Goal: Task Accomplishment & Management: Use online tool/utility

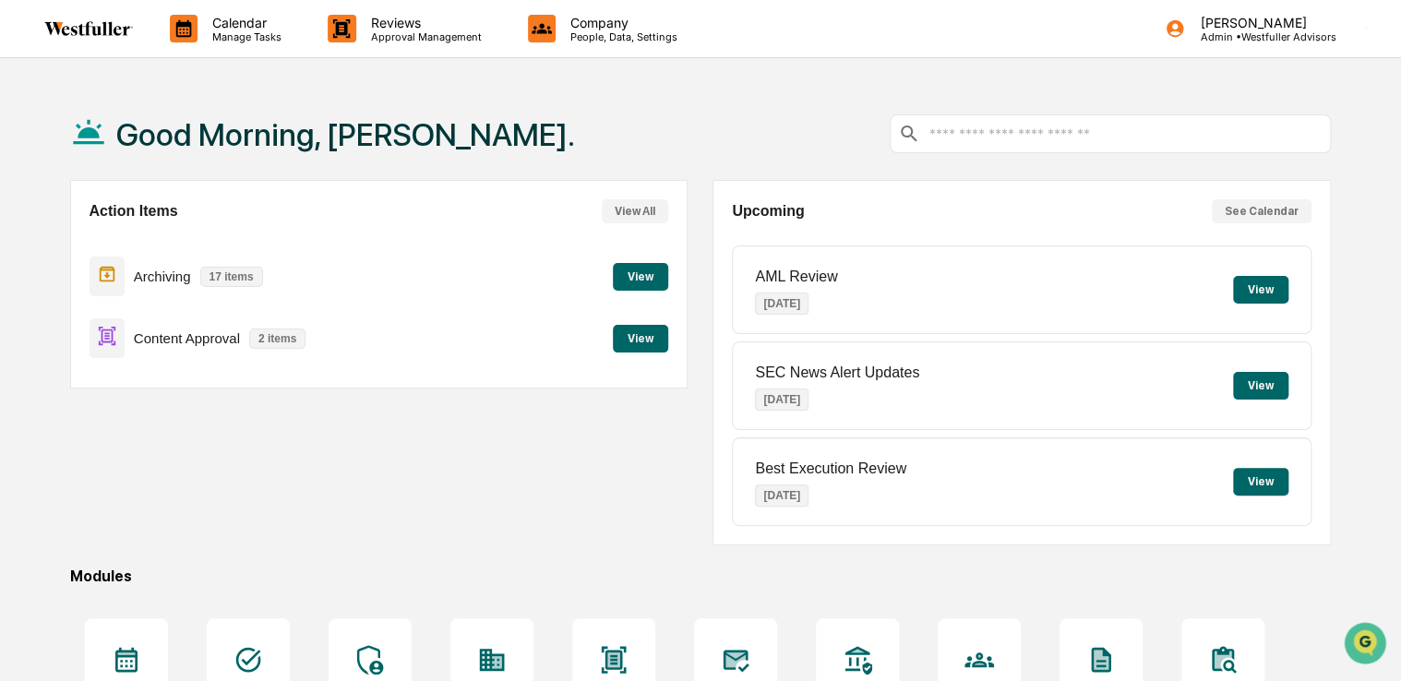
click at [638, 343] on button "View" at bounding box center [640, 339] width 55 height 28
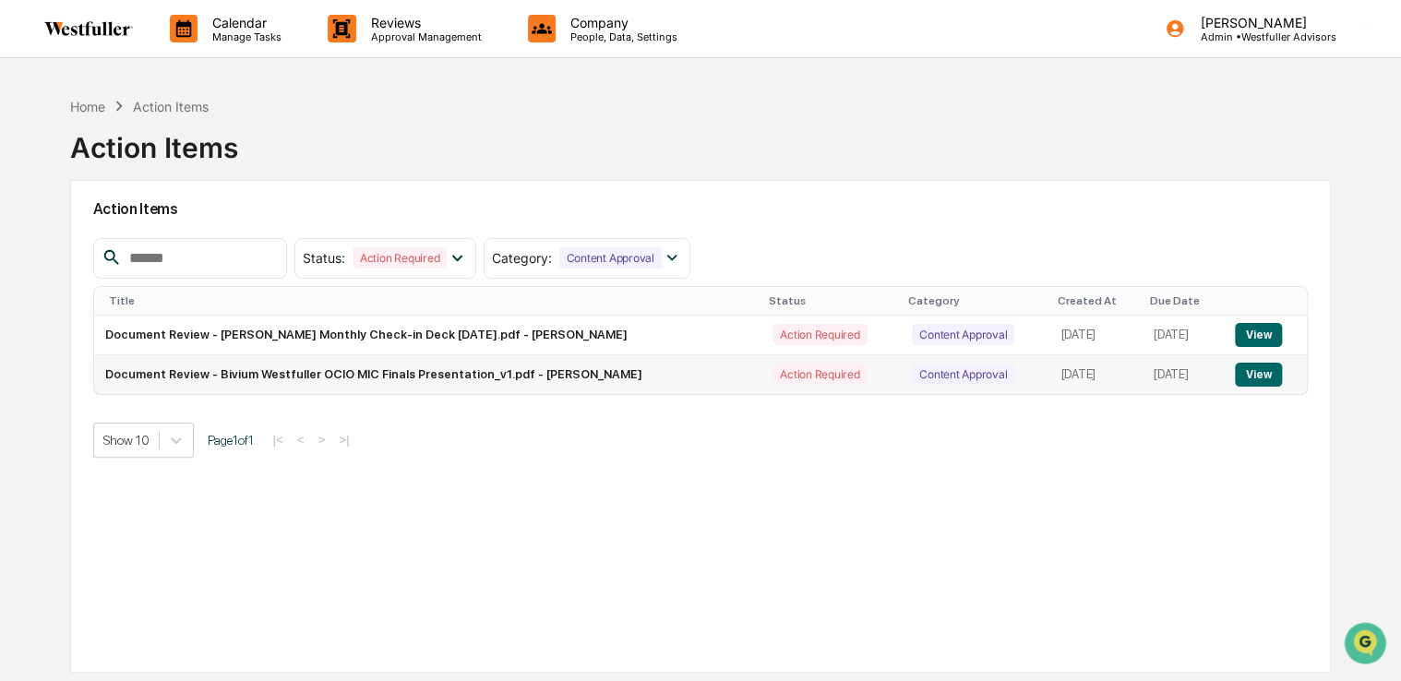
click at [1243, 373] on button "View" at bounding box center [1258, 375] width 47 height 24
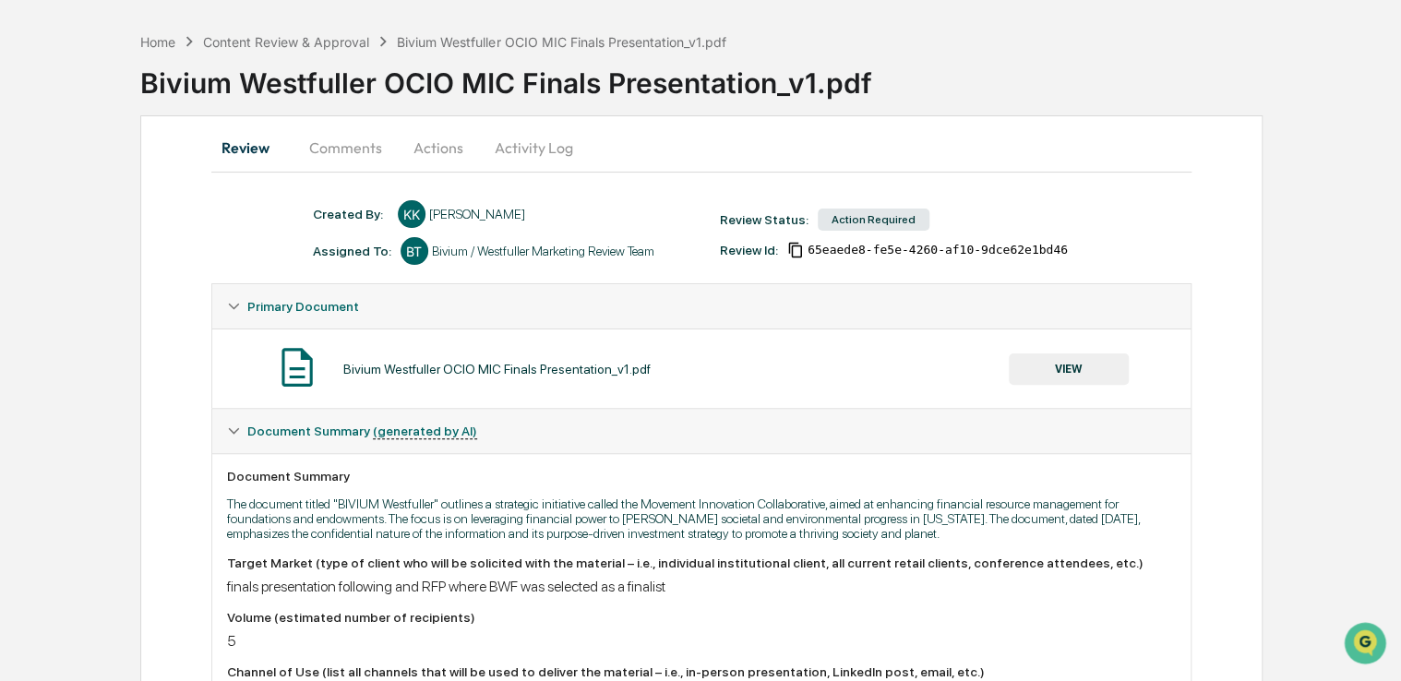
scroll to position [92, 0]
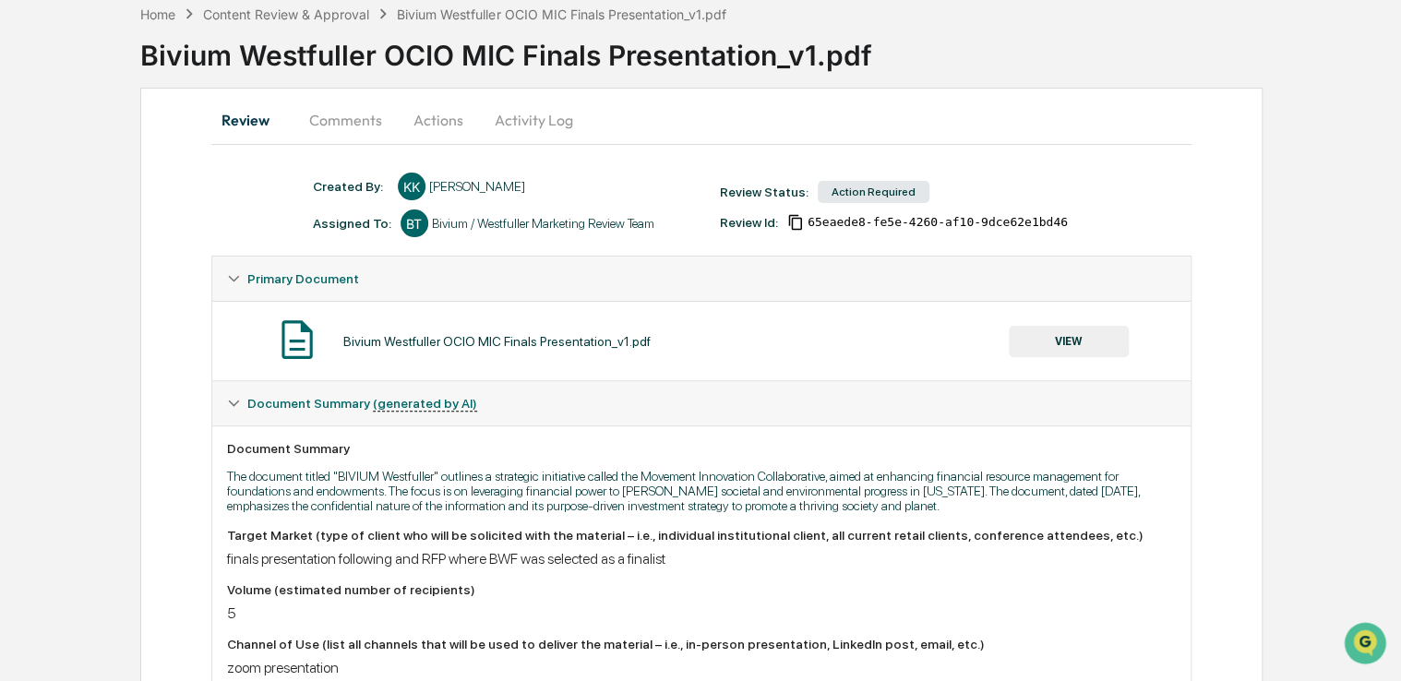
click at [1095, 342] on button "VIEW" at bounding box center [1069, 341] width 120 height 31
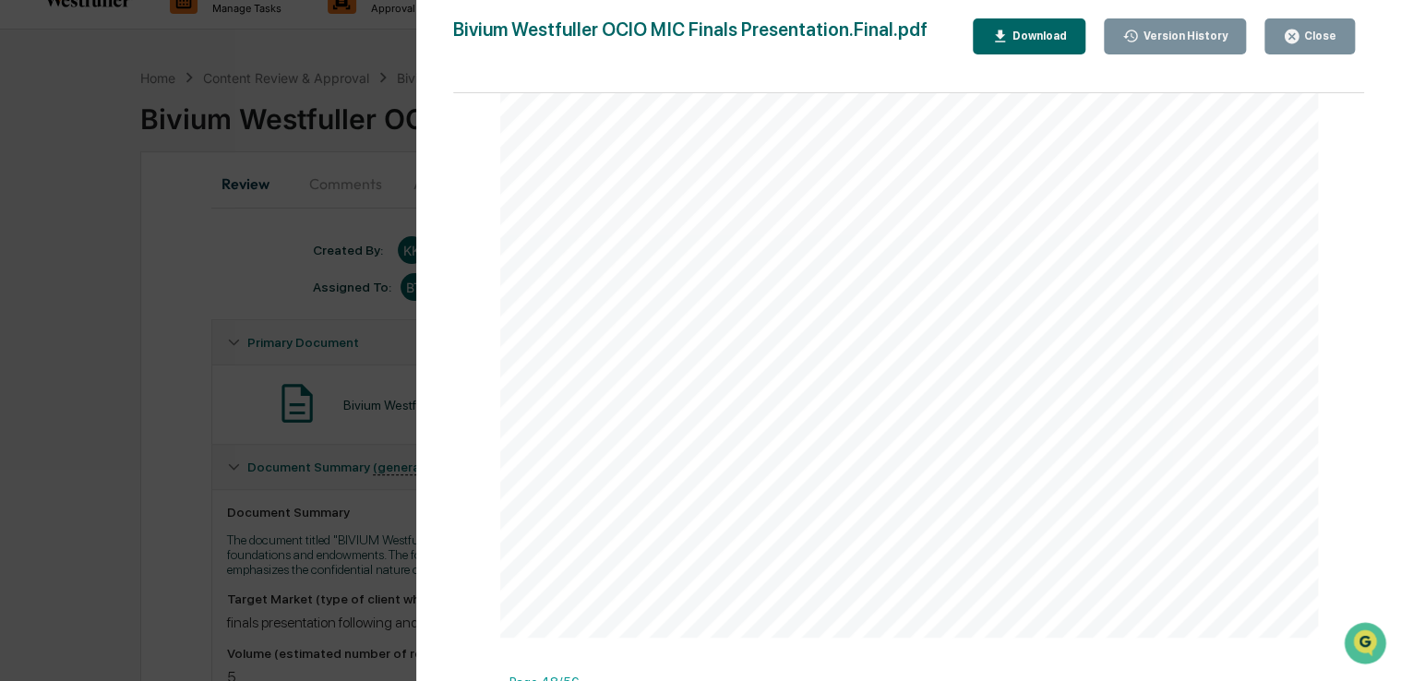
scroll to position [0, 0]
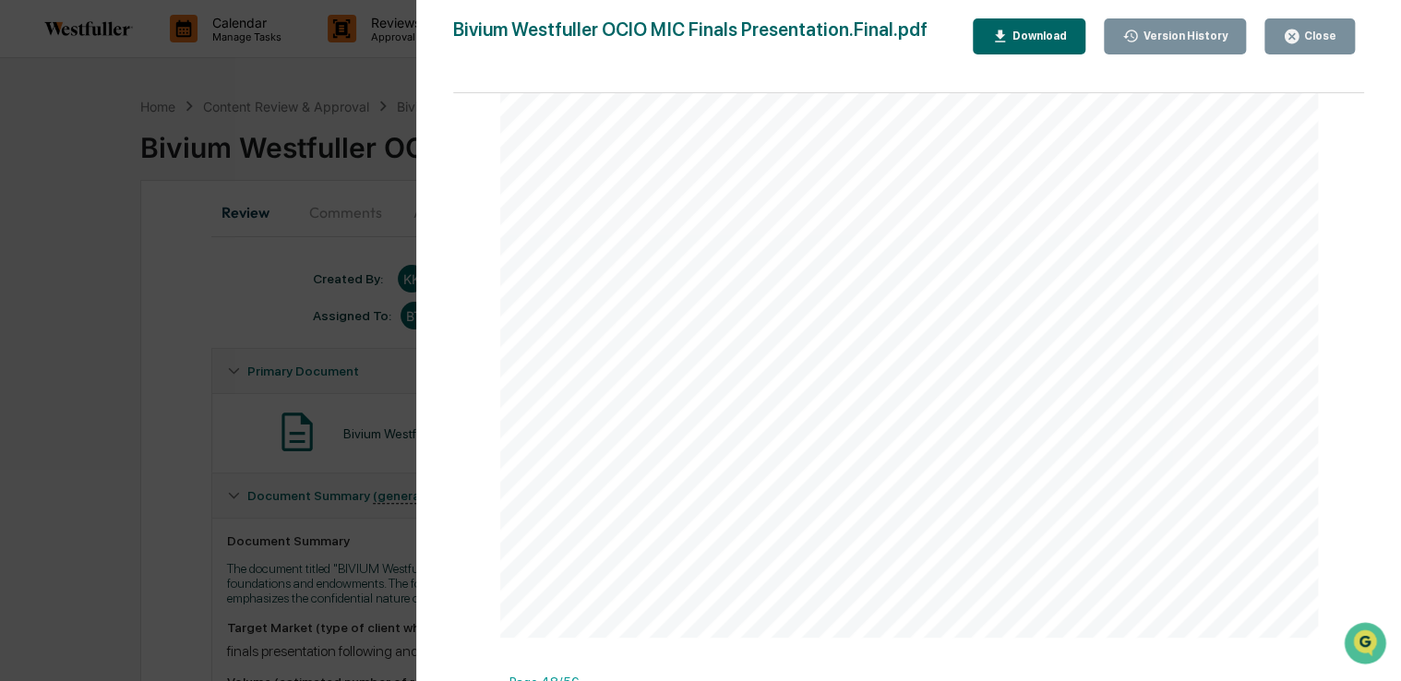
click at [286, 81] on div "Version History [DATE] 04:17 PM [PERSON_NAME] [DATE] 10:52 PM [PERSON_NAME] [DA…" at bounding box center [700, 340] width 1401 height 681
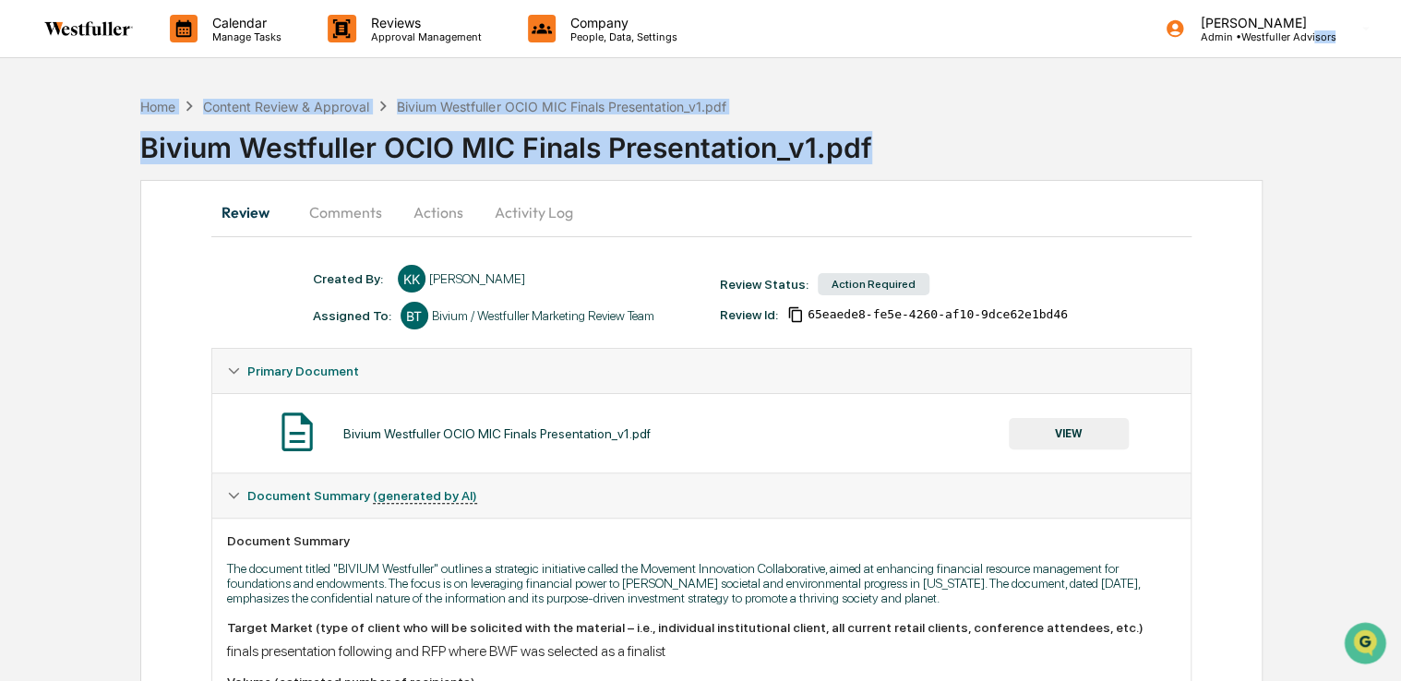
drag, startPoint x: 1317, startPoint y: 33, endPoint x: 1318, endPoint y: 126, distance: 93.2
click at [1318, 126] on div "Bivium Westfuller OCIO MIC Finals Presentation_v1.pdf" at bounding box center [770, 140] width 1261 height 48
